Goal: Task Accomplishment & Management: Use online tool/utility

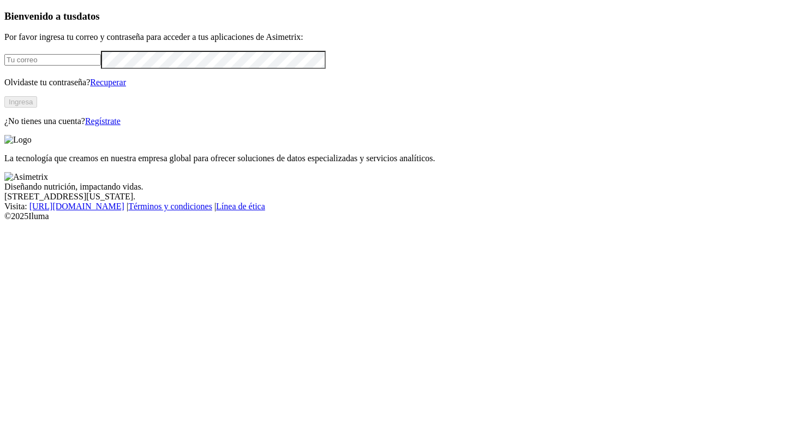
type input "[PERSON_NAME][EMAIL_ADDRESS][PERSON_NAME][DOMAIN_NAME]"
click at [37, 108] on button "Ingresa" at bounding box center [20, 101] width 33 height 11
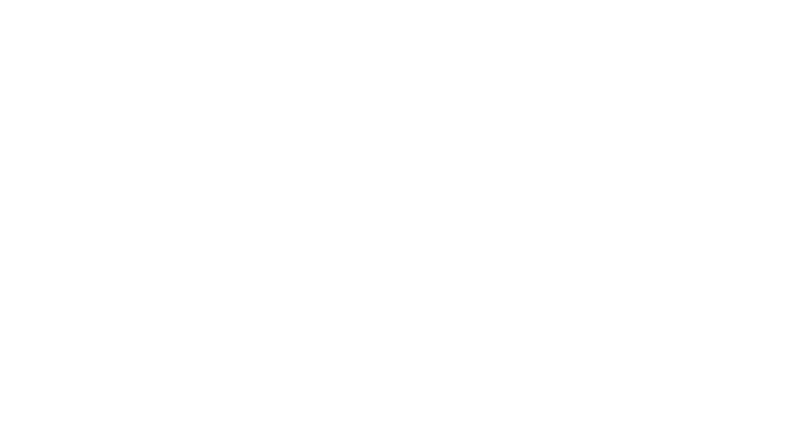
click at [28, 15] on icon at bounding box center [21, 222] width 34 height 437
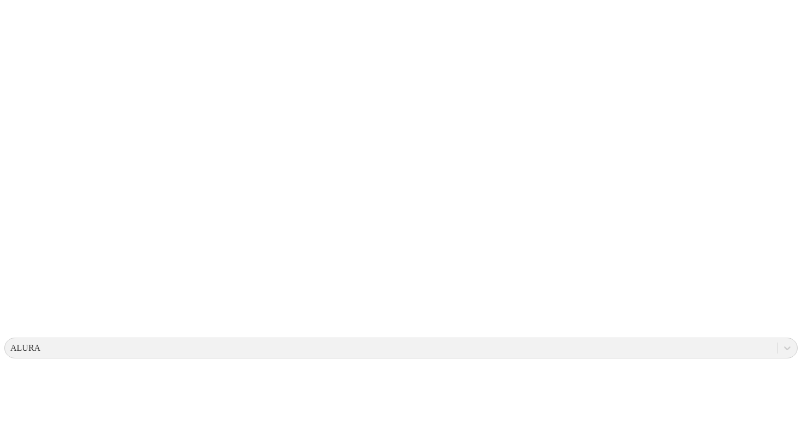
scroll to position [311, 0]
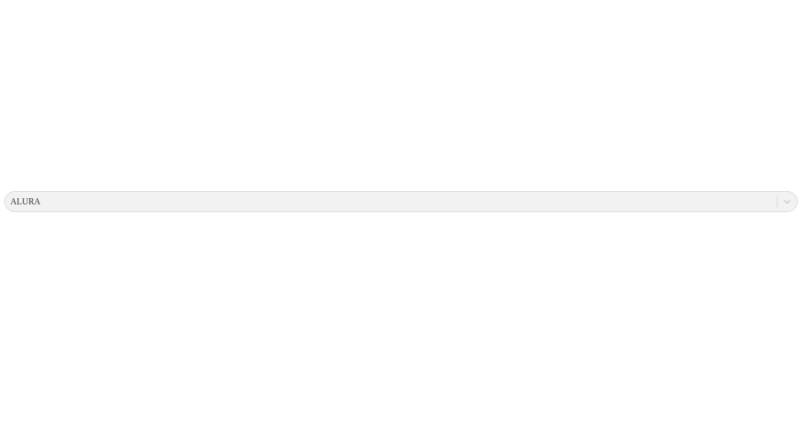
scroll to position [0, 0]
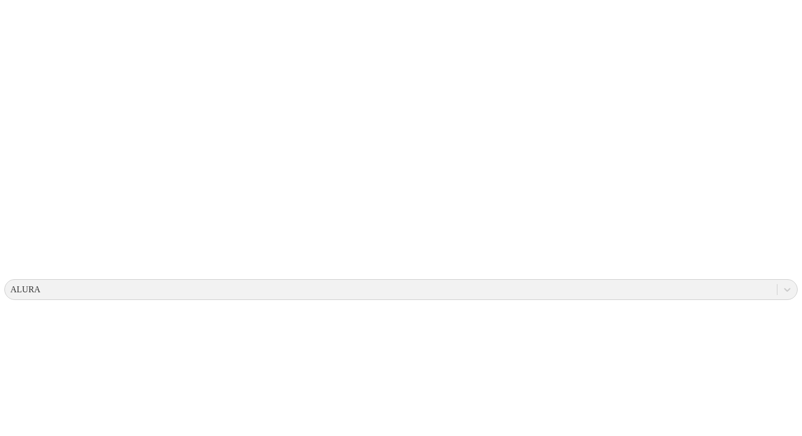
scroll to position [416, 0]
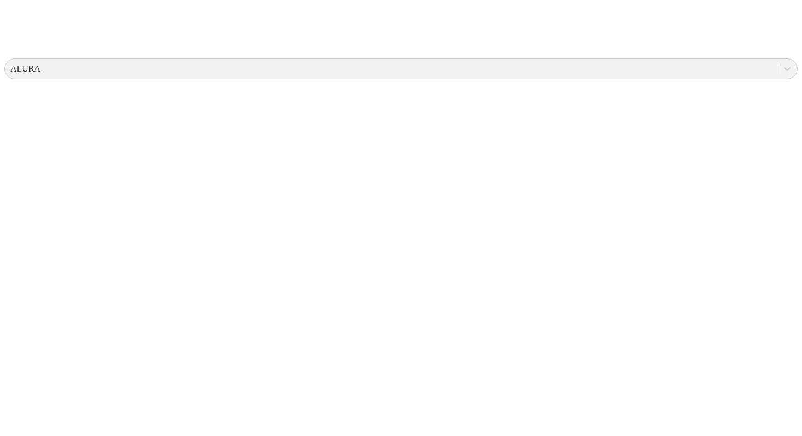
scroll to position [0, 0]
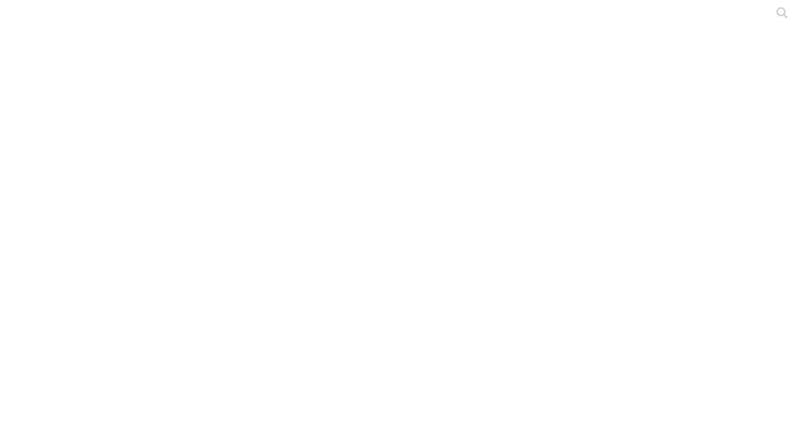
type input "2"
click at [28, 138] on div at bounding box center [405, 218] width 802 height 436
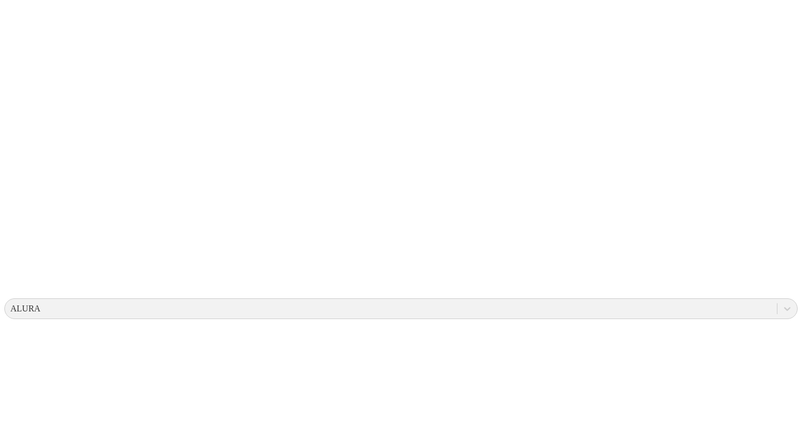
scroll to position [385, 0]
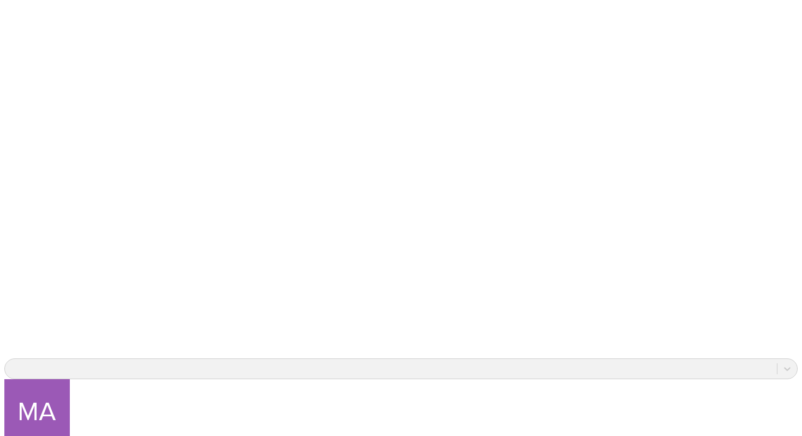
scroll to position [0, 0]
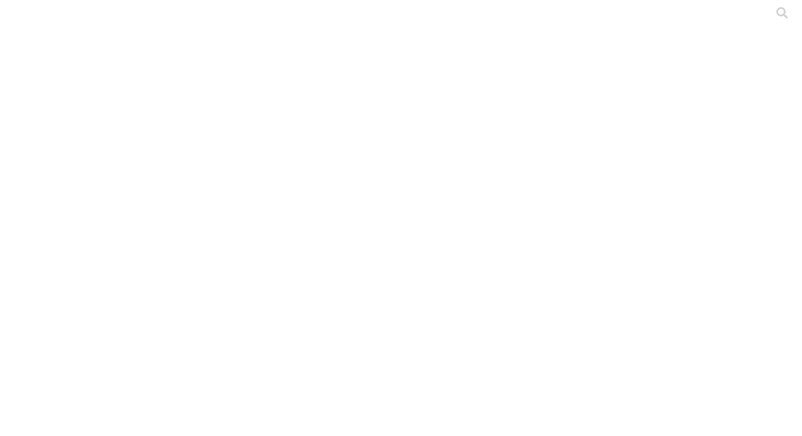
click at [17, 206] on icon at bounding box center [21, 223] width 34 height 34
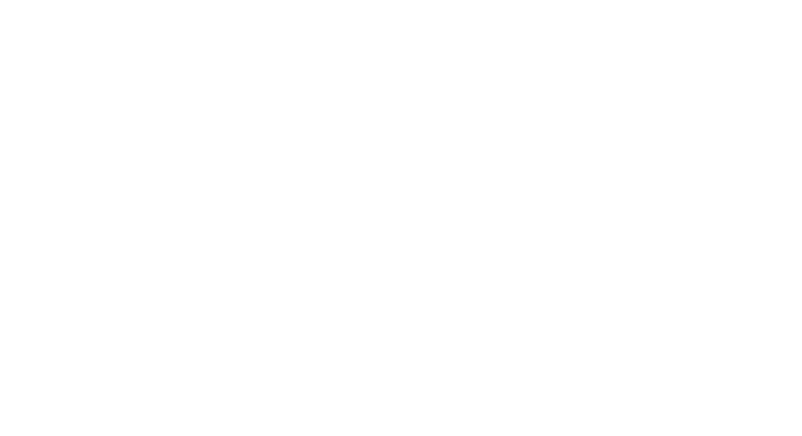
click at [20, 16] on icon at bounding box center [21, 222] width 34 height 437
click at [20, 19] on icon at bounding box center [21, 222] width 34 height 437
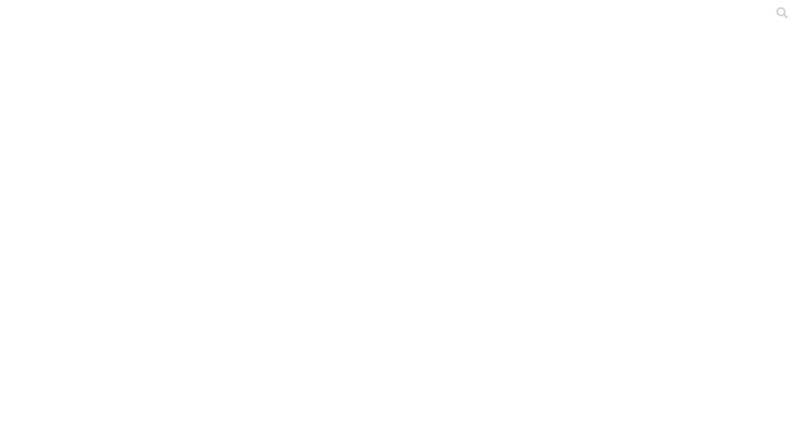
paste input "resultados-oak049-[US_STATE]-no25072302-25072303-varios.pdf"
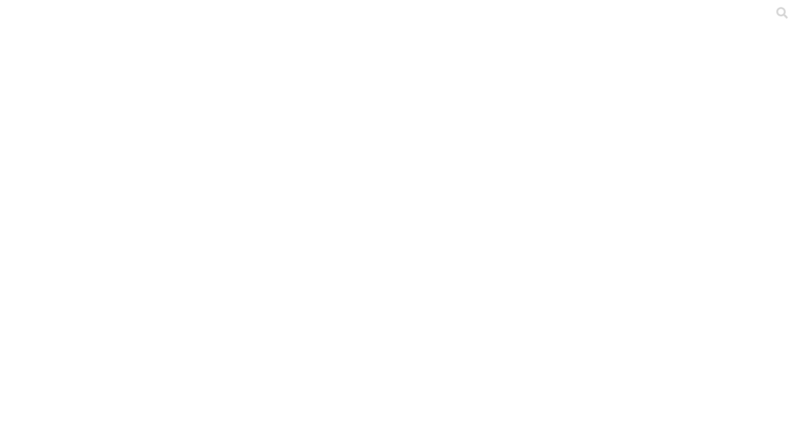
type input "resultados-oak049-[US_STATE]-no25072302-25072303-varios.pdf"
click at [244, 169] on div at bounding box center [405, 218] width 802 height 436
paste input "PAK133"
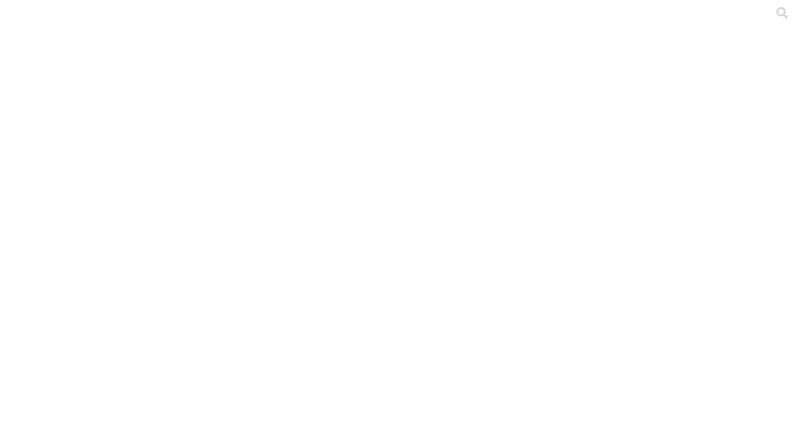
type input "PAK133"
drag, startPoint x: 249, startPoint y: 69, endPoint x: 106, endPoint y: 64, distance: 143.1
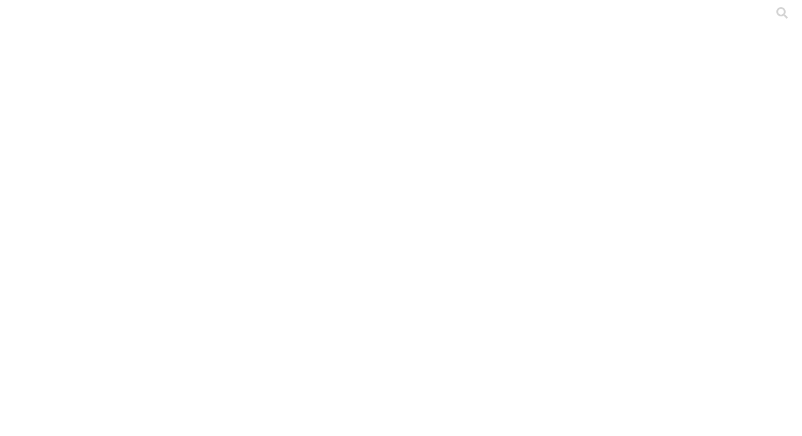
paste input "resultados-oak049-[US_STATE]-no25072302-25072303-varios-gpt5-20250908-164721"
drag, startPoint x: 546, startPoint y: 56, endPoint x: 89, endPoint y: 73, distance: 457.8
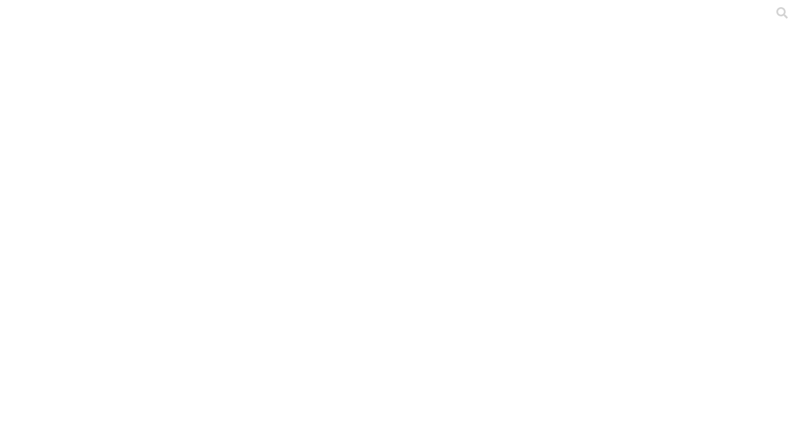
type input "resultados-oak049-[US_STATE]-no25072302-25072303-varios-gpt5-20250908-1647"
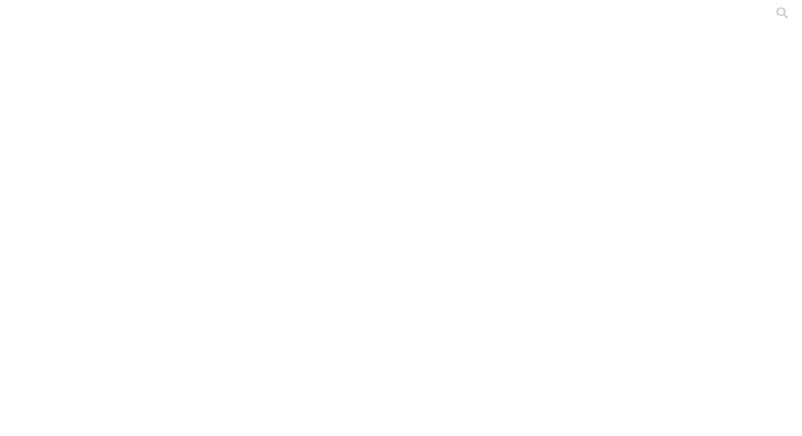
paste input "25-6827C-gpt5-20250908-113836"
drag, startPoint x: 300, startPoint y: 68, endPoint x: 146, endPoint y: 63, distance: 154.6
type input "2"
